Goal: Task Accomplishment & Management: Complete application form

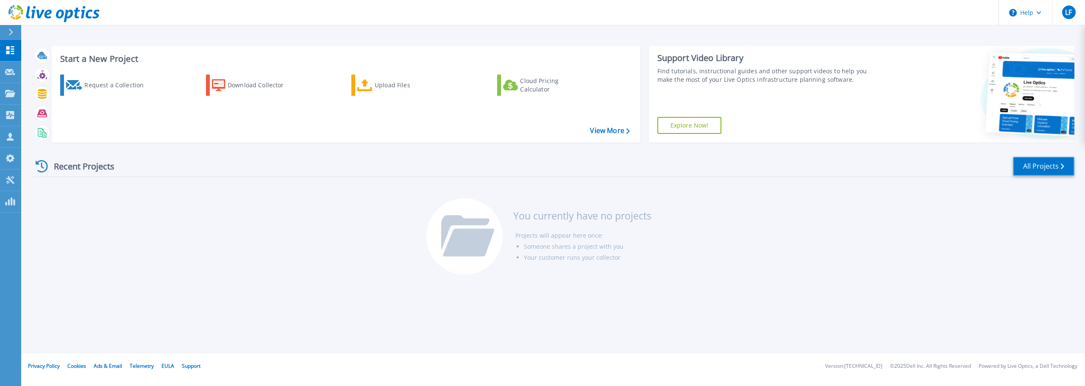
click at [1054, 170] on link "All Projects" at bounding box center [1043, 166] width 61 height 19
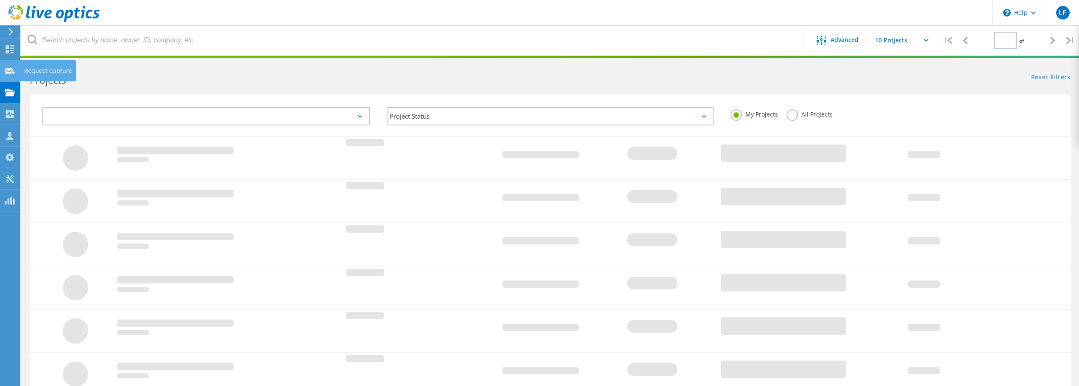
type input "1"
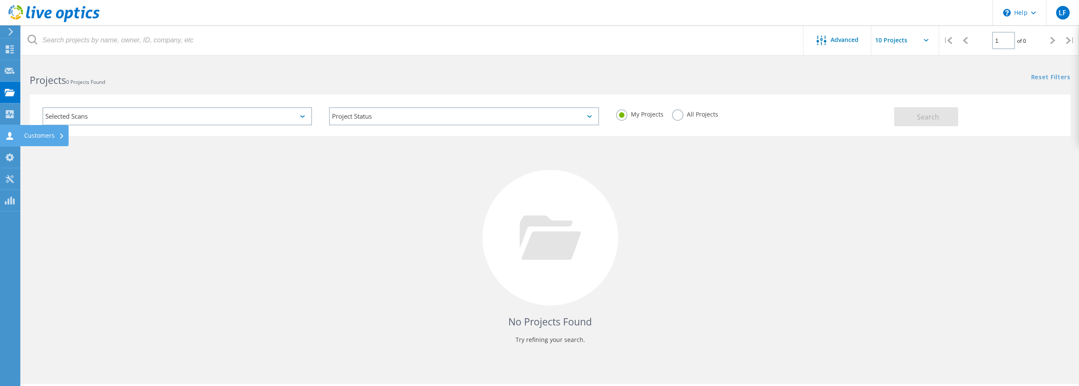
click at [11, 135] on use at bounding box center [9, 136] width 7 height 8
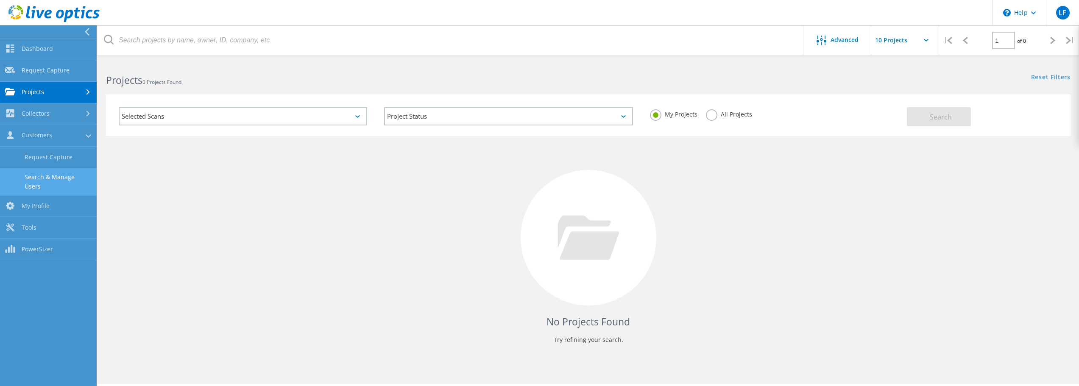
click at [65, 178] on link "Search & Manage Users" at bounding box center [48, 181] width 97 height 27
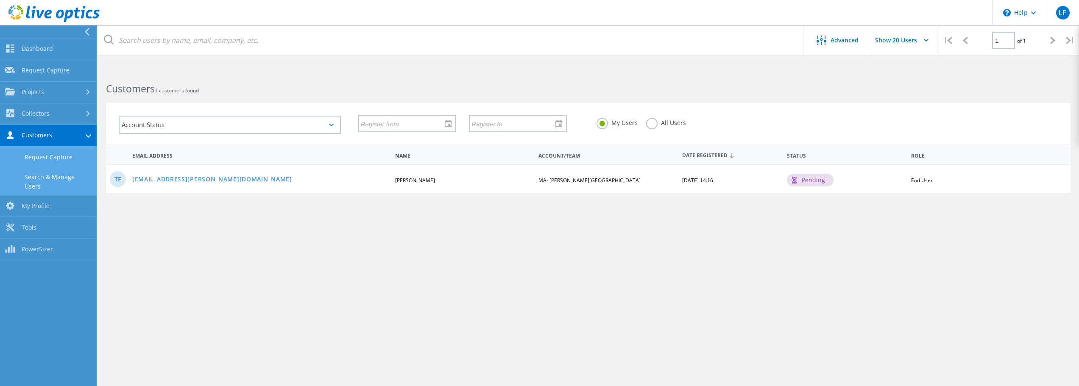
click at [52, 153] on link "Request Capture" at bounding box center [48, 158] width 97 height 22
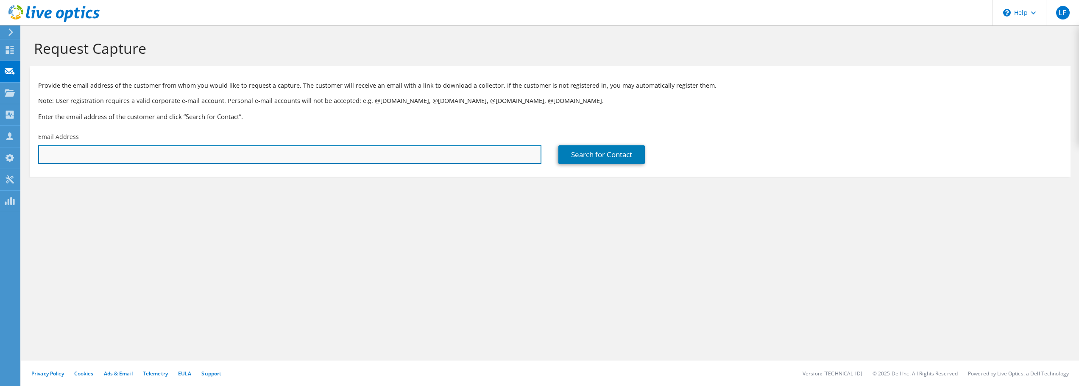
click at [143, 156] on input "text" at bounding box center [289, 154] width 503 height 19
drag, startPoint x: 348, startPoint y: 156, endPoint x: 348, endPoint y: 149, distance: 7.2
click at [348, 156] on input "text" at bounding box center [289, 154] width 503 height 19
type input "matthew.povah@nscc.ca"
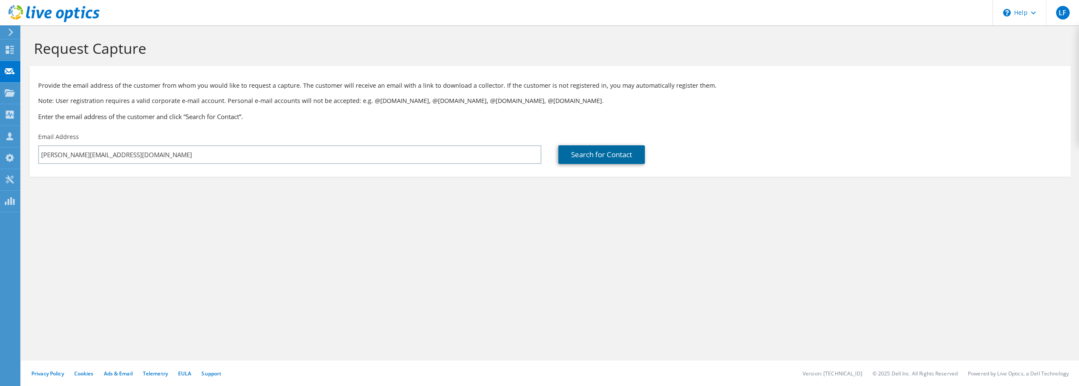
click at [575, 156] on link "Search for Contact" at bounding box center [601, 154] width 86 height 19
type input "Nova Scotia COMMUNITY COLLEGE"
type input "Matthew"
type input "Povah"
type input "[GEOGRAPHIC_DATA]"
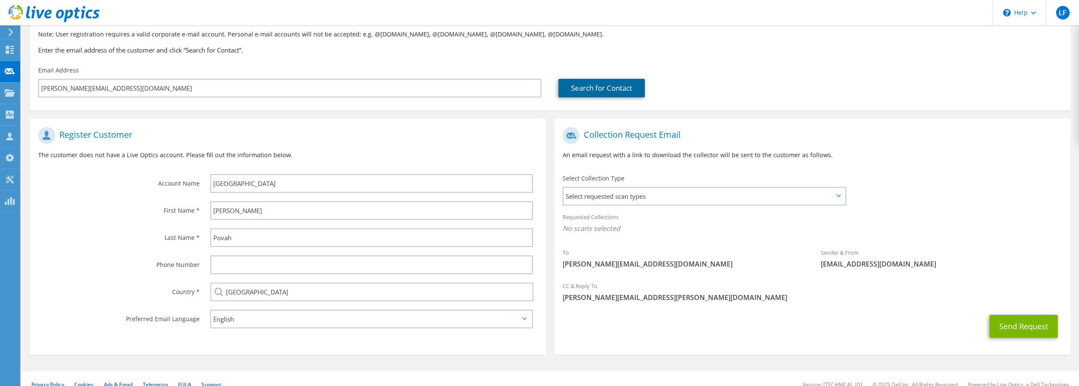
scroll to position [78, 0]
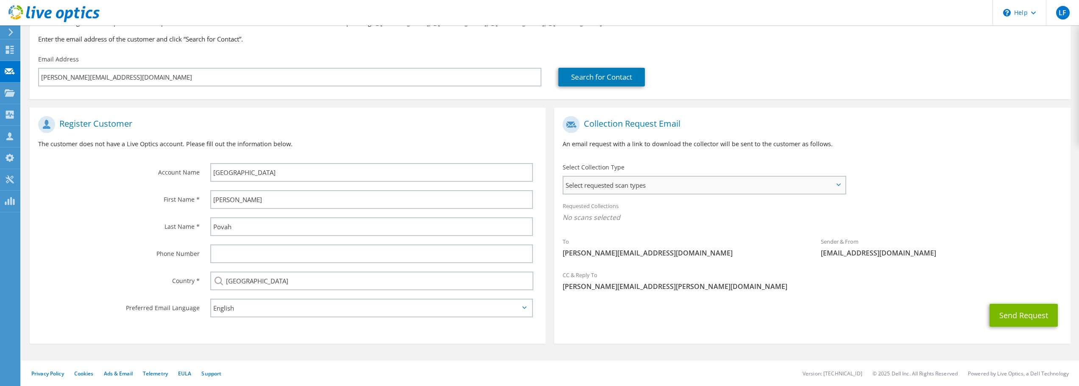
click at [621, 185] on span "Select requested scan types" at bounding box center [703, 185] width 281 height 17
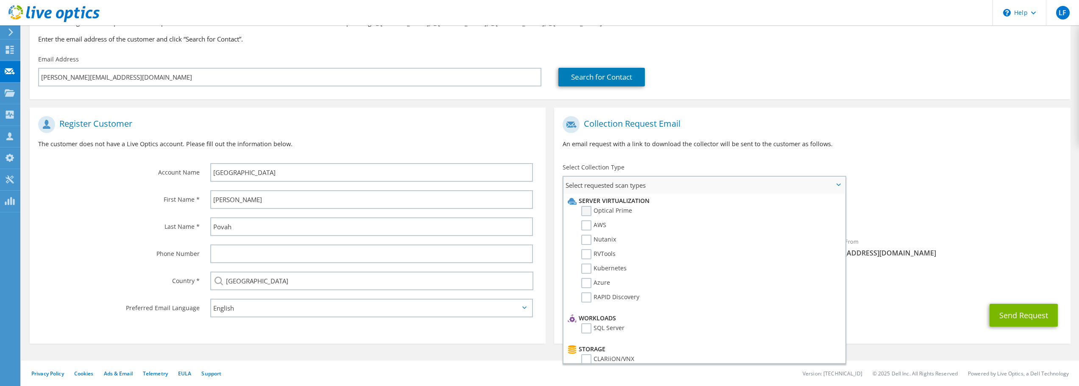
click at [583, 209] on label "Optical Prime" at bounding box center [606, 211] width 51 height 10
click at [0, 0] on input "Optical Prime" at bounding box center [0, 0] width 0 height 0
click at [584, 253] on label "RVTools" at bounding box center [598, 254] width 34 height 10
click at [0, 0] on input "RVTools" at bounding box center [0, 0] width 0 height 0
click at [851, 157] on div "Collection Request Email An email request with a link to download the collector…" at bounding box center [812, 135] width 516 height 47
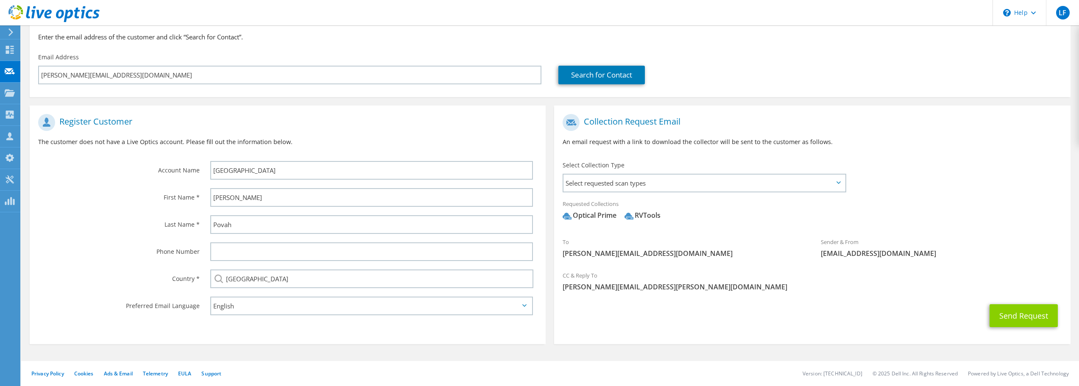
scroll to position [80, 0]
click at [1022, 312] on button "Send Request" at bounding box center [1023, 315] width 68 height 23
